Goal: Information Seeking & Learning: Learn about a topic

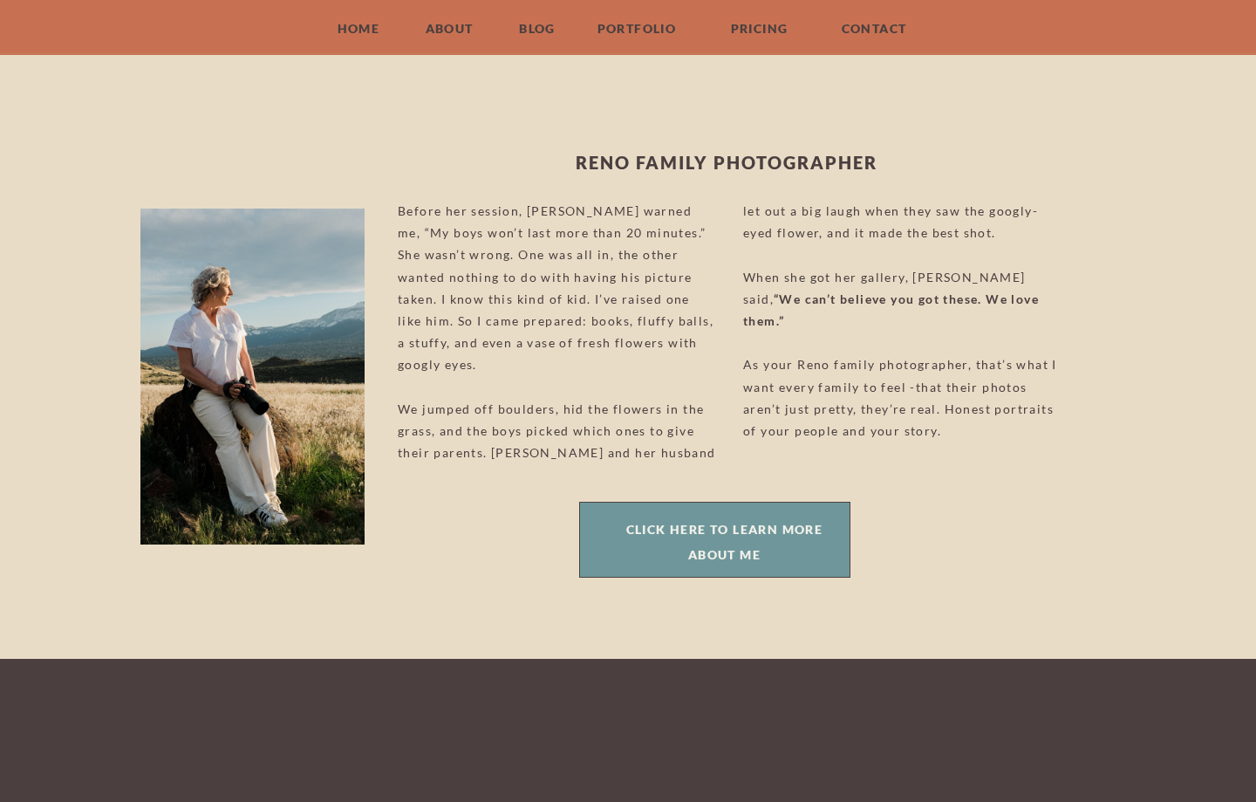
scroll to position [823, 0]
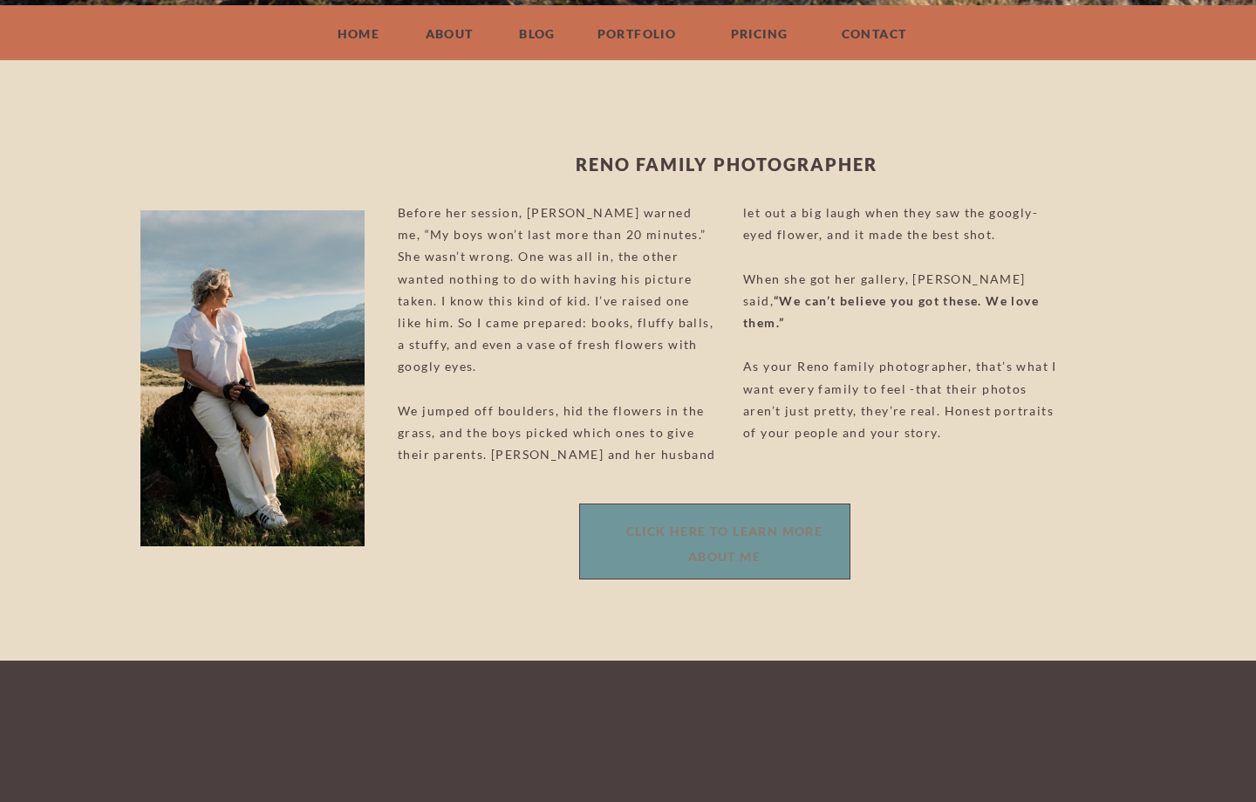
click at [701, 533] on div "click here to learn more about me" at bounding box center [724, 541] width 224 height 46
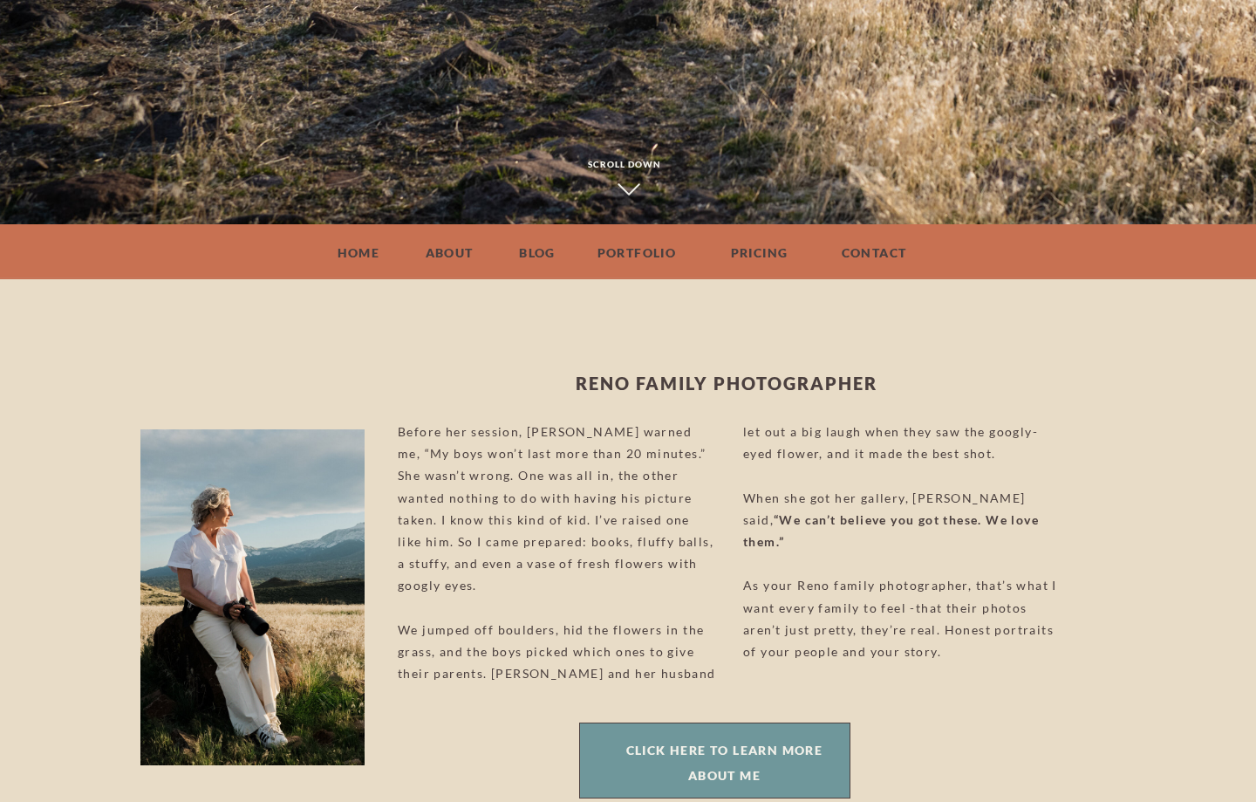
scroll to position [631, 0]
